Goal: Book appointment/travel/reservation

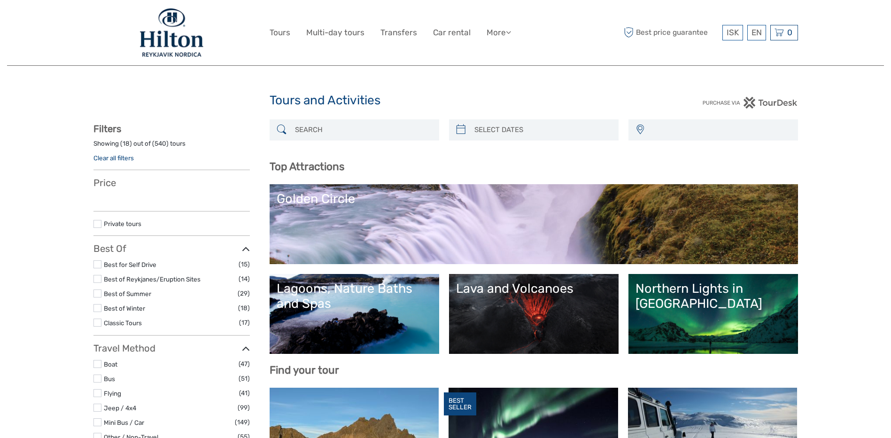
select select
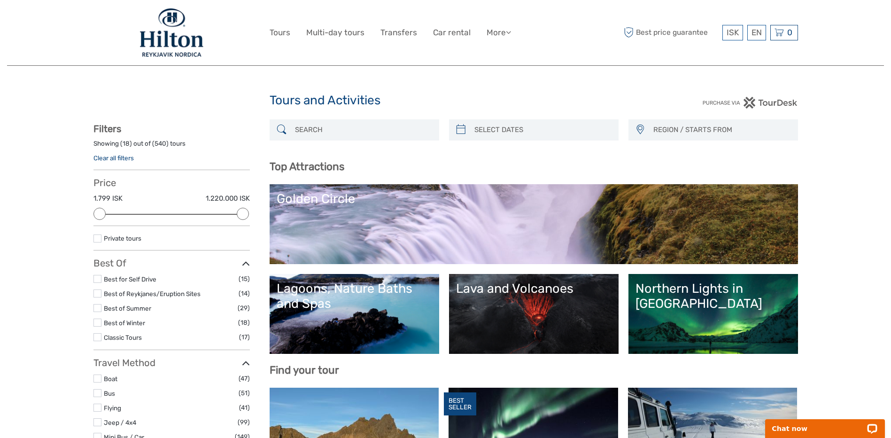
click at [360, 129] on input "search" at bounding box center [362, 130] width 143 height 16
click at [366, 294] on div "Lagoons, Nature Baths and Spas" at bounding box center [354, 296] width 155 height 31
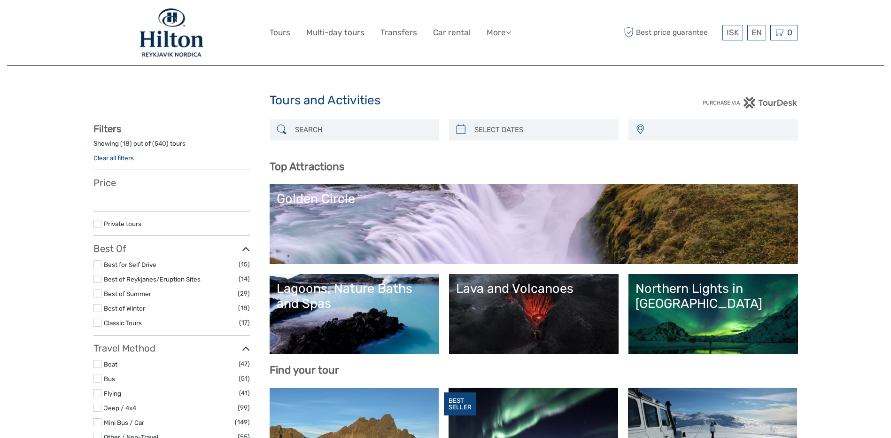
select select
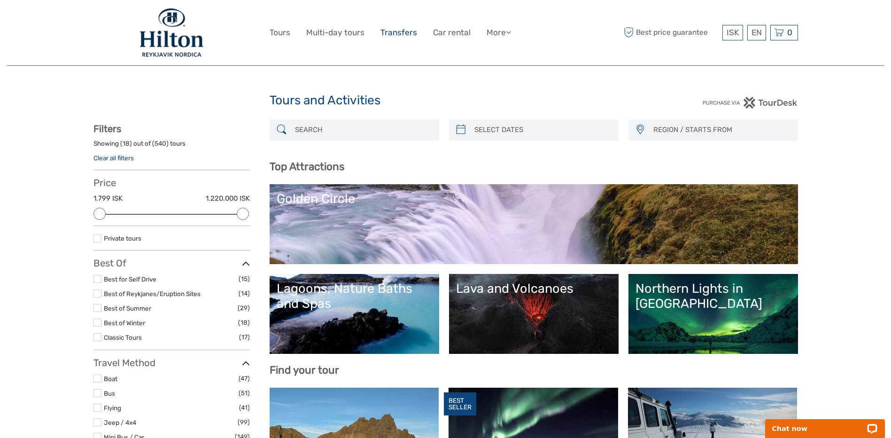
click at [392, 32] on link "Transfers" at bounding box center [398, 33] width 37 height 14
